Goal: Transaction & Acquisition: Purchase product/service

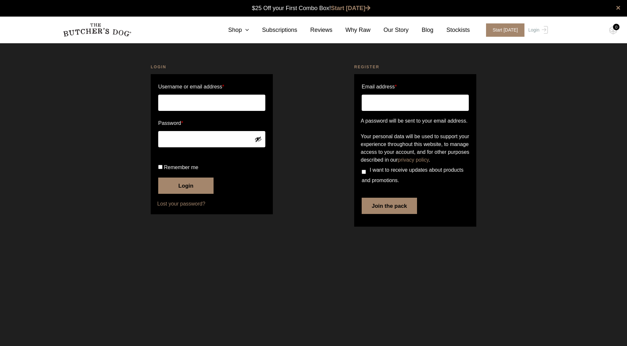
click at [187, 111] on p "Username or email address *" at bounding box center [211, 96] width 109 height 31
click at [191, 104] on input "Username or email address *" at bounding box center [211, 103] width 107 height 16
type input "jason@jjmail.me"
click at [158, 190] on p "Remember me Login" at bounding box center [211, 179] width 109 height 34
click at [159, 169] on input "Remember me" at bounding box center [160, 167] width 4 height 4
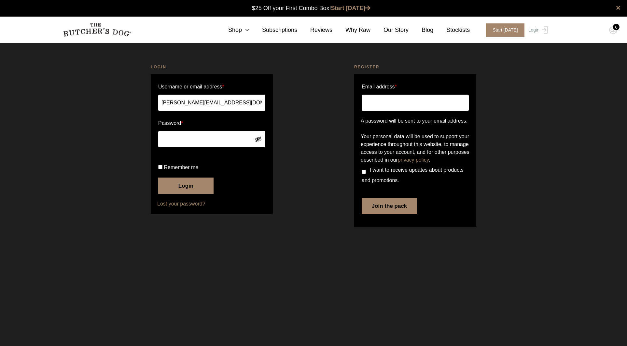
checkbox input "true"
click at [171, 194] on button "Login" at bounding box center [185, 186] width 55 height 16
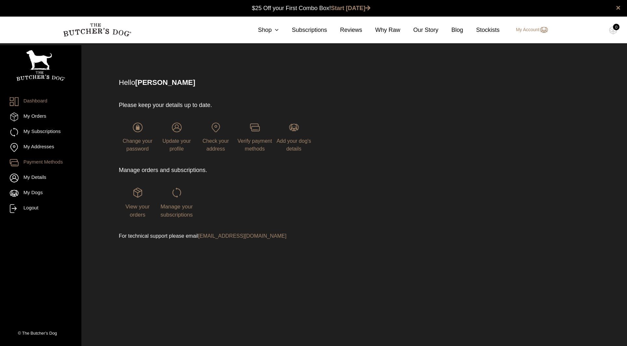
click at [38, 164] on link "Payment Methods" at bounding box center [41, 163] width 62 height 9
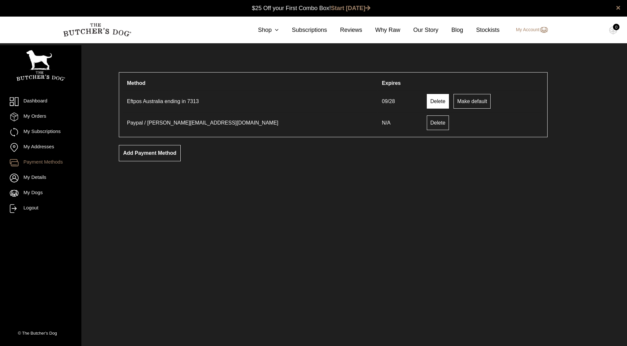
click at [427, 102] on link "Delete" at bounding box center [438, 101] width 22 height 15
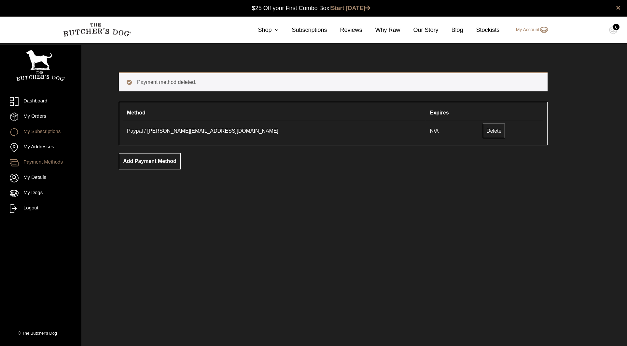
click at [39, 131] on link "My Subscriptions" at bounding box center [41, 132] width 62 height 9
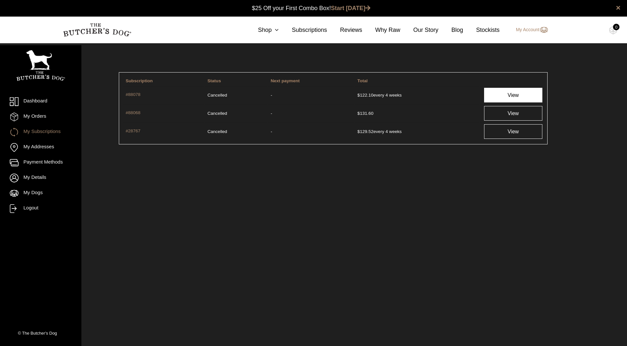
click at [508, 97] on link "View" at bounding box center [513, 95] width 58 height 15
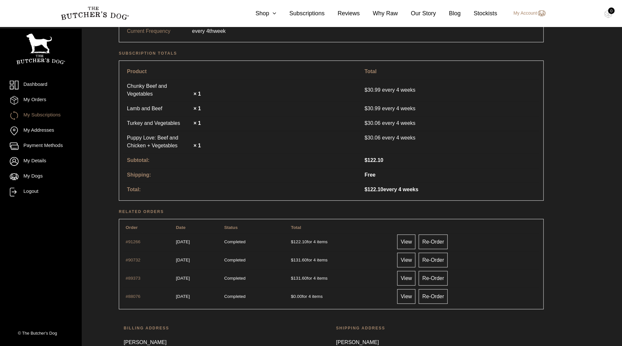
scroll to position [130, 0]
click at [40, 86] on link "Dashboard" at bounding box center [41, 85] width 62 height 9
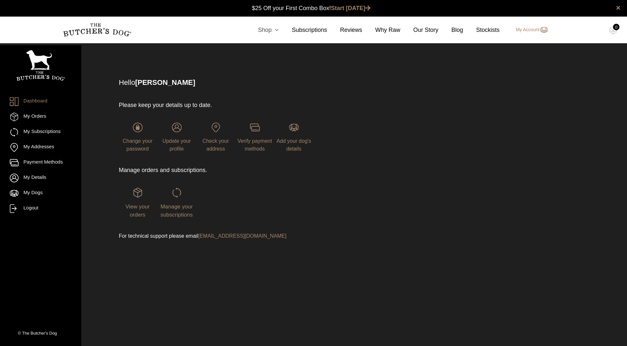
click at [274, 27] on link "Shop" at bounding box center [262, 30] width 34 height 9
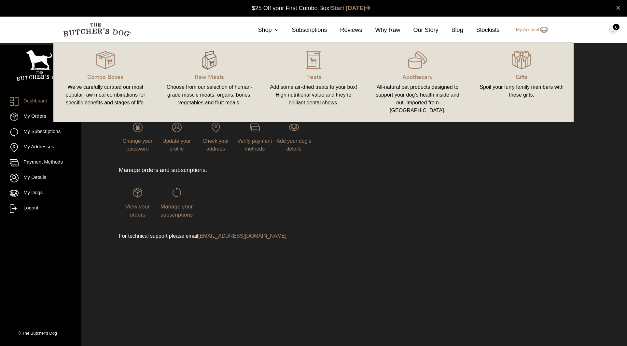
click at [205, 63] on img at bounding box center [210, 60] width 20 height 20
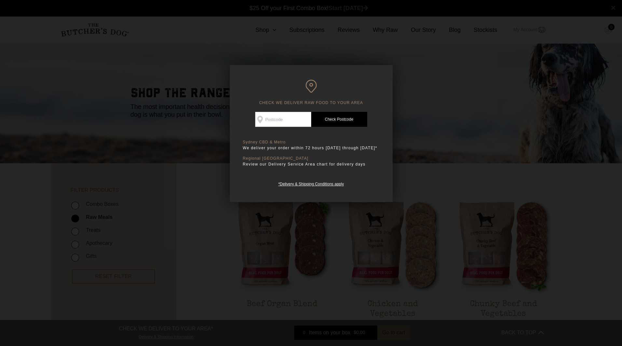
click at [275, 118] on input "Check Availability At" at bounding box center [283, 119] width 56 height 15
type input "2046"
click at [337, 118] on link "Check Postcode" at bounding box center [339, 119] width 56 height 15
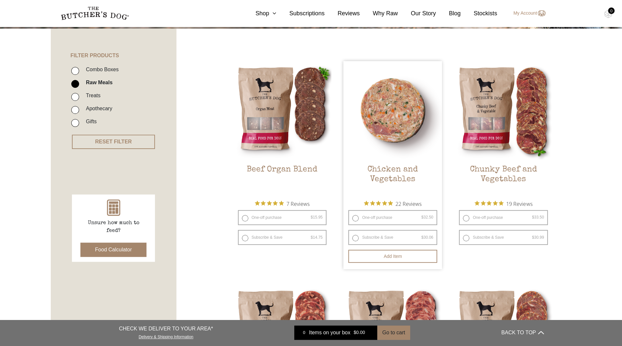
scroll to position [138, 0]
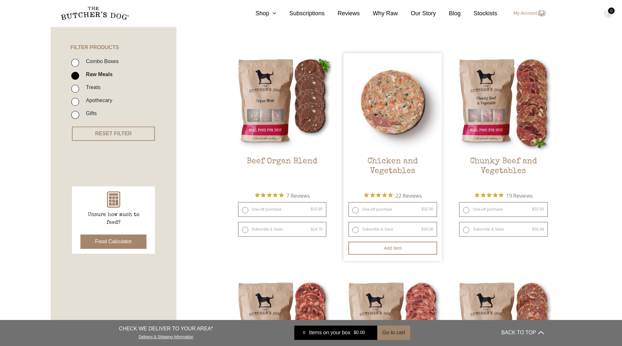
click at [385, 232] on label "Subscribe & Save $ 32.50 Original price was: $32.50. $ 30.06 Current price is: …" at bounding box center [392, 229] width 89 height 15
radio input "true"
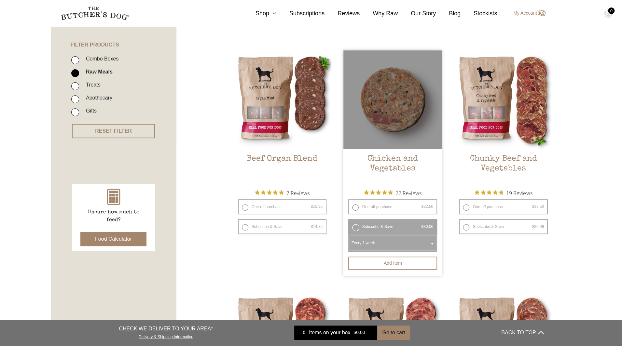
scroll to position [147, 0]
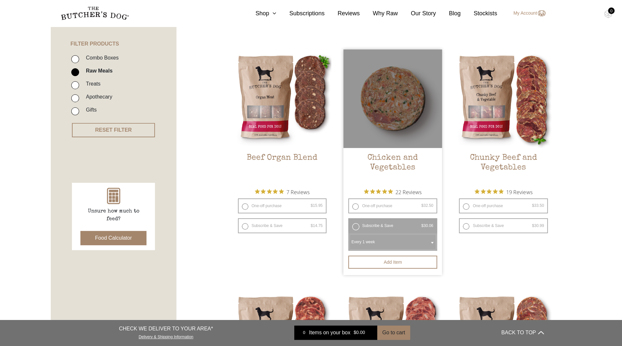
click at [375, 224] on label "Subscribe & Save $ 32.50 Original price was: $32.50. $ 30.06 Current price is: …" at bounding box center [392, 226] width 89 height 15
click at [392, 240] on span "Every 1 week" at bounding box center [393, 242] width 86 height 15
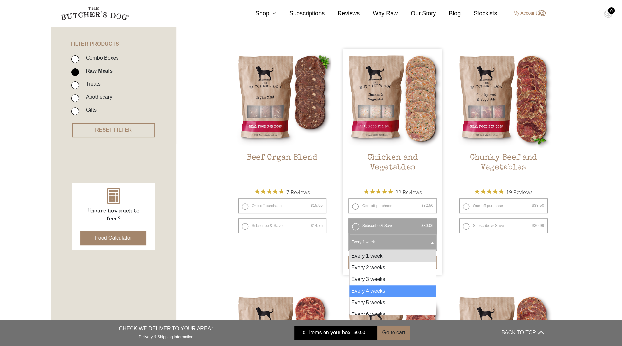
select select "4_week"
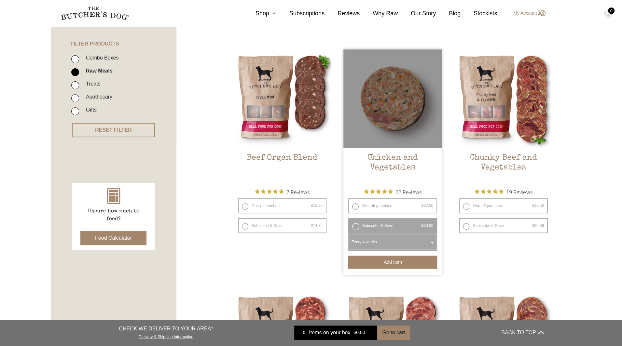
click at [386, 262] on button "Add item" at bounding box center [392, 262] width 89 height 13
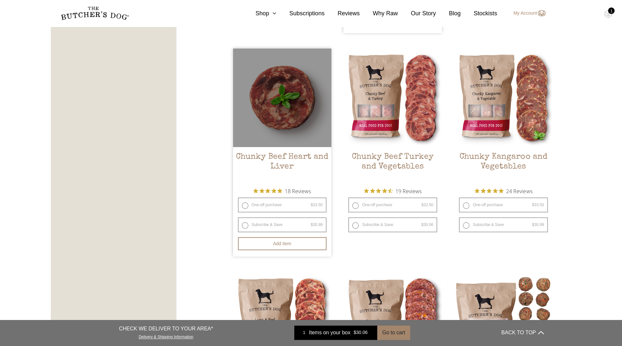
scroll to position [391, 0]
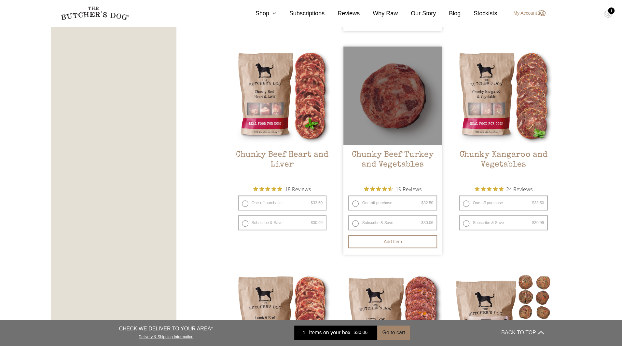
click at [387, 224] on label "Subscribe & Save $ 32.50 Original price was: $32.50. $ 30.06 Current price is: …" at bounding box center [392, 223] width 89 height 15
radio input "true"
radio input "false"
select select "4_week"
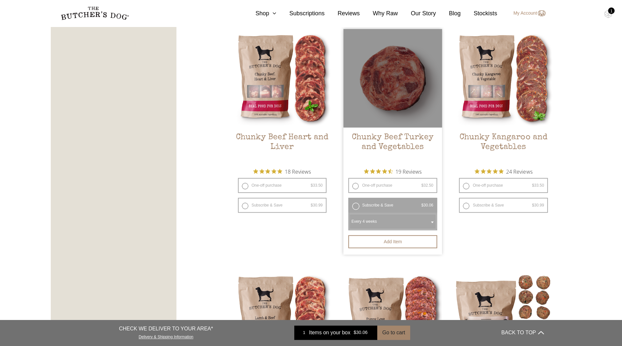
click at [355, 206] on label "Subscribe & Save $ 32.50 Original price was: $32.50. $ 30.06 Current price is: …" at bounding box center [392, 205] width 89 height 15
click at [358, 206] on label "Subscribe & Save $ 32.50 Original price was: $32.50. $ 30.06 Current price is: …" at bounding box center [392, 205] width 89 height 15
click at [372, 205] on label "Subscribe & Save $ 32.50 Original price was: $32.50. $ 30.06 Current price is: …" at bounding box center [392, 205] width 89 height 15
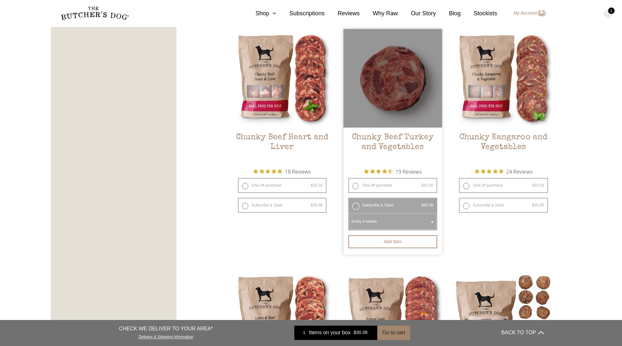
click at [356, 205] on label "Subscribe & Save $ 32.50 Original price was: $32.50. $ 30.06 Current price is: …" at bounding box center [392, 205] width 89 height 15
click at [385, 240] on button "Add item" at bounding box center [392, 241] width 89 height 13
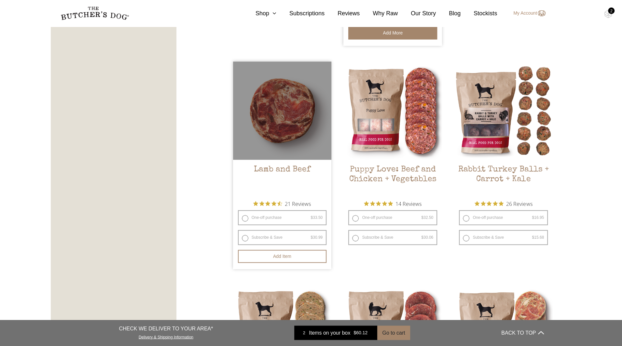
scroll to position [602, 0]
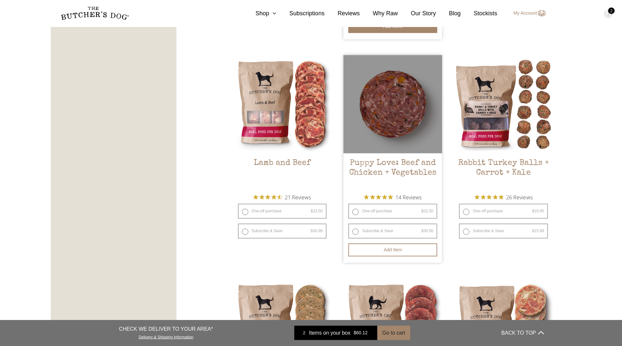
click at [371, 239] on li "Puppy Love: Beef and Chicken + Vegetables $ 32.50 — or subscribe and save 7.5% …" at bounding box center [393, 159] width 99 height 208
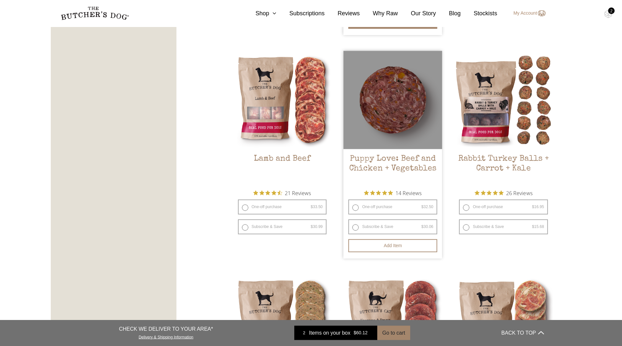
click at [371, 228] on label "Subscribe & Save $ 32.50 Original price was: $32.50. $ 30.06 Current price is: …" at bounding box center [392, 226] width 89 height 15
radio input "true"
radio input "false"
select select "4_week"
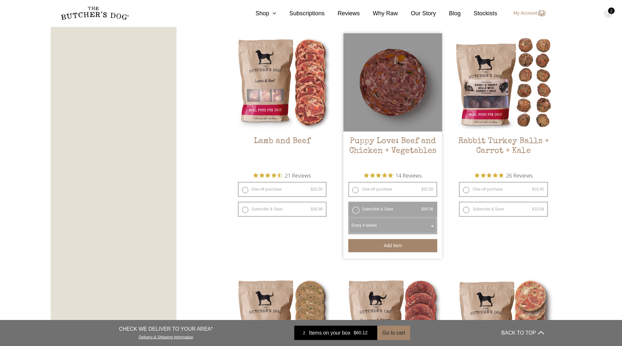
click at [388, 245] on button "Add item" at bounding box center [392, 245] width 89 height 13
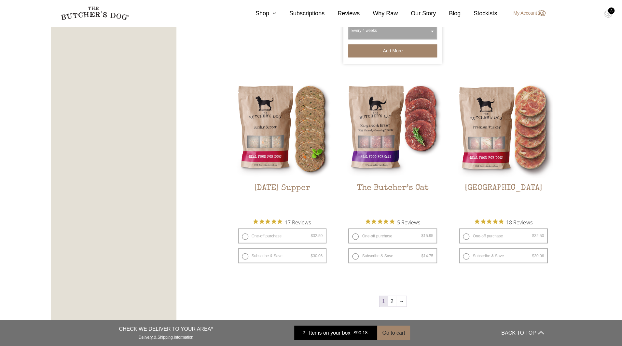
scroll to position [806, 0]
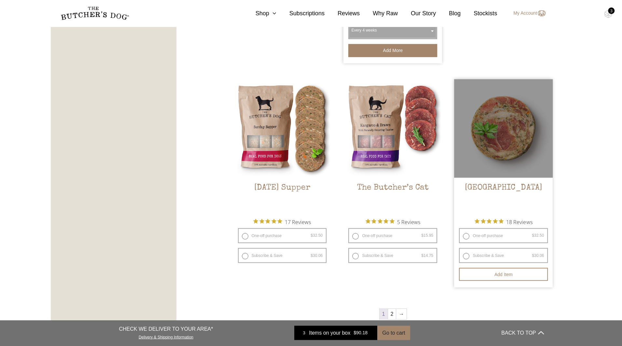
click at [515, 253] on label "Subscribe & Save $ 32.50 Original price was: $32.50. $ 30.06 Current price is: …" at bounding box center [503, 255] width 89 height 15
radio input "true"
radio input "false"
select select "4_week"
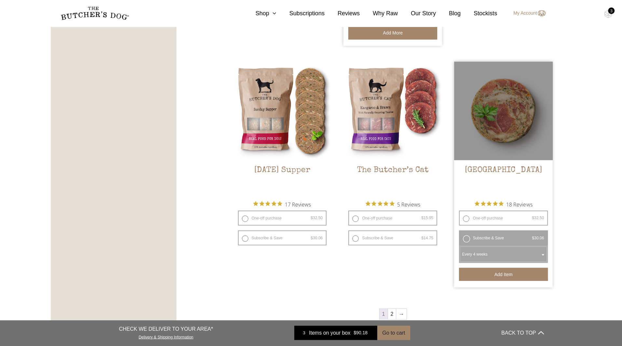
click at [515, 276] on button "Add item" at bounding box center [503, 274] width 89 height 13
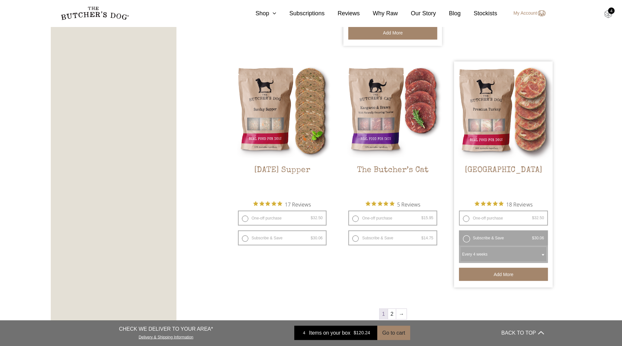
click at [608, 14] on img at bounding box center [608, 14] width 8 height 8
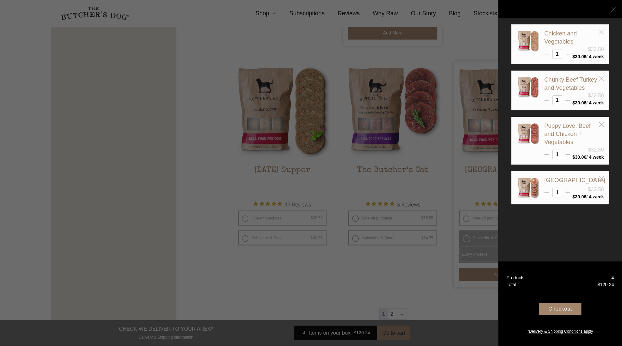
click at [556, 310] on div "Checkout" at bounding box center [560, 309] width 42 height 12
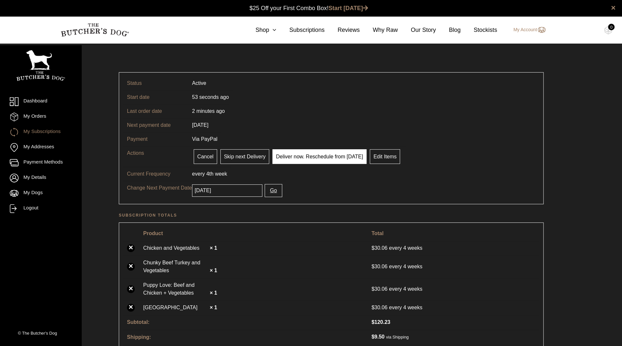
click at [329, 157] on link "Deliver now. Reschedule from [DATE]" at bounding box center [320, 156] width 94 height 15
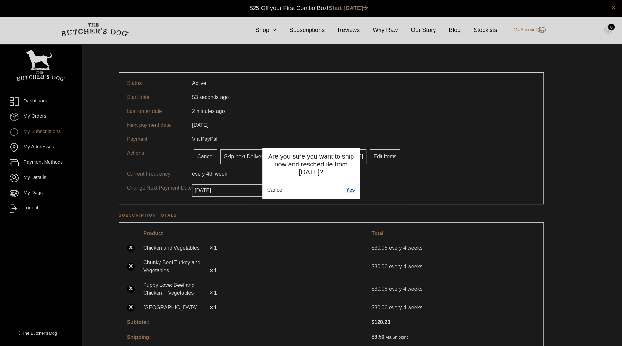
click at [354, 190] on link "Yes" at bounding box center [350, 190] width 9 height 8
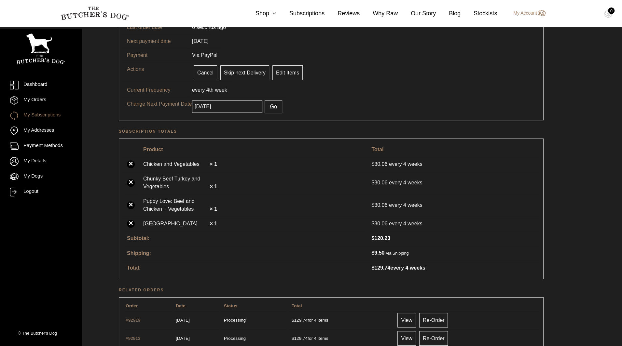
scroll to position [114, 0]
